Goal: Information Seeking & Learning: Learn about a topic

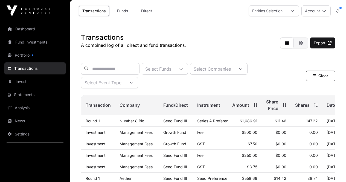
scroll to position [27, 0]
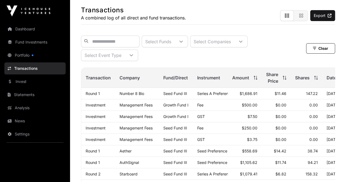
click at [36, 52] on link "Portfolio" at bounding box center [34, 55] width 61 height 12
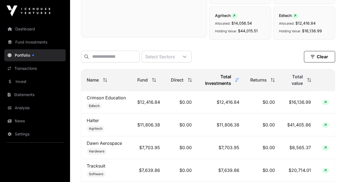
scroll to position [191, 0]
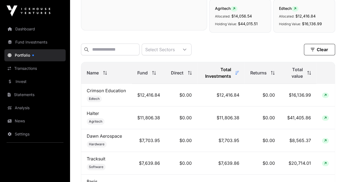
click at [225, 77] on span "Total Investments" at bounding box center [217, 72] width 28 height 13
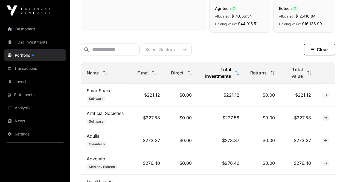
click at [293, 74] on span "Total value" at bounding box center [293, 72] width 17 height 13
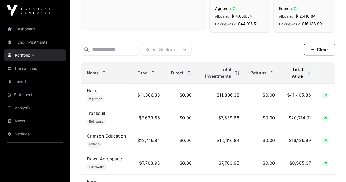
scroll to position [246, 0]
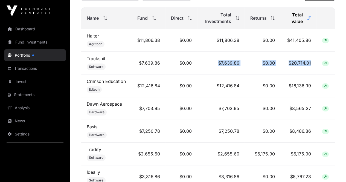
drag, startPoint x: 220, startPoint y: 64, endPoint x: 315, endPoint y: 66, distance: 95.2
click at [315, 66] on tr "Tracksuit Software $7,639.86 $0.00 $7,639.86 $0.00 $20,714.01" at bounding box center [207, 63] width 253 height 23
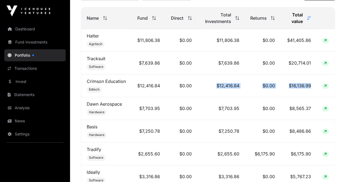
drag, startPoint x: 217, startPoint y: 87, endPoint x: 320, endPoint y: 87, distance: 103.3
click at [320, 86] on tr "Crimson Education Edtech $12,416.84 $0.00 $12,416.84 $0.00 $16,136.99" at bounding box center [207, 85] width 253 height 23
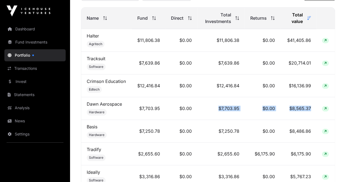
drag, startPoint x: 316, startPoint y: 113, endPoint x: 210, endPoint y: 101, distance: 106.8
click at [210, 101] on tr "Dawn Aerospace Hardware $7,703.95 $0.00 $7,703.95 $0.00 $8,565.37" at bounding box center [207, 108] width 253 height 23
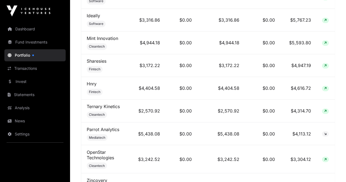
scroll to position [410, 0]
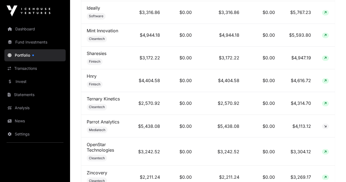
click at [92, 75] on link "Hnry" at bounding box center [92, 75] width 10 height 5
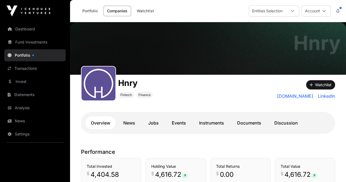
click at [252, 123] on link "Documents" at bounding box center [249, 122] width 35 height 13
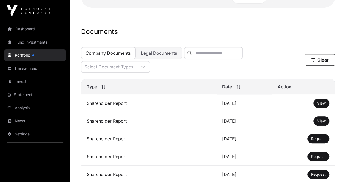
scroll to position [137, 0]
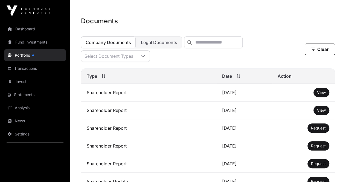
click at [322, 95] on link "View" at bounding box center [321, 92] width 9 height 5
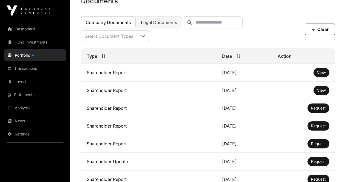
scroll to position [164, 0]
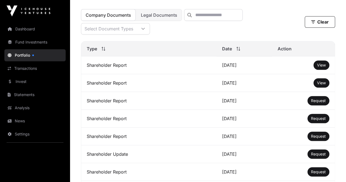
click at [37, 40] on link "Fund Investments" at bounding box center [34, 42] width 61 height 12
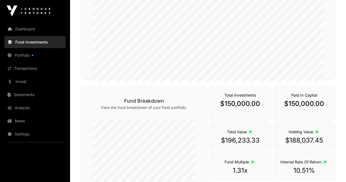
scroll to position [137, 0]
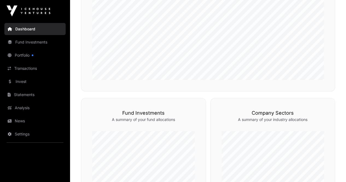
scroll to position [246, 0]
